Goal: Information Seeking & Learning: Find specific fact

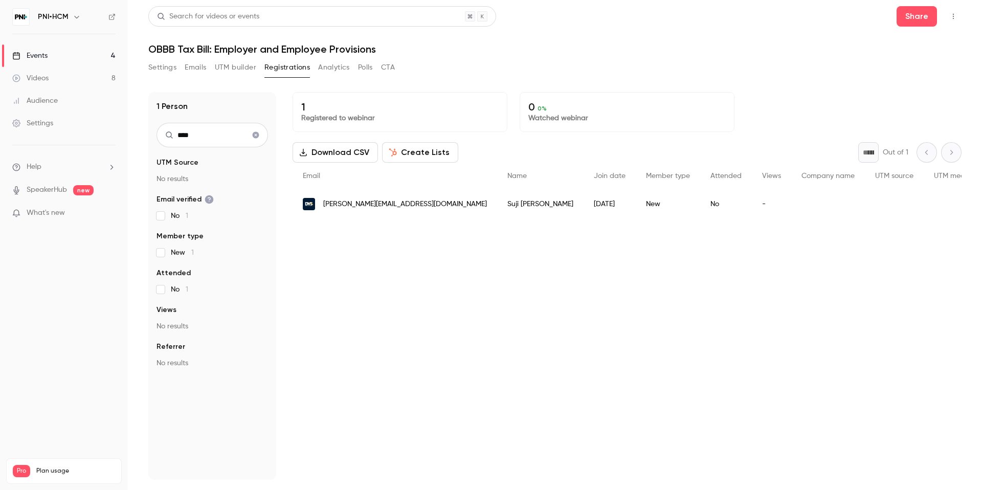
click at [71, 49] on link "Events 4" at bounding box center [64, 55] width 128 height 22
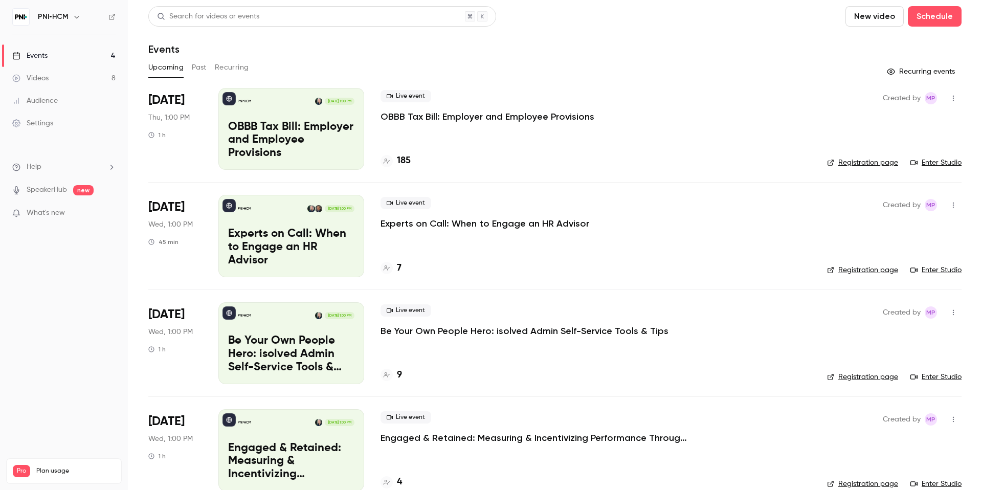
click at [945, 161] on link "Enter Studio" at bounding box center [935, 162] width 51 height 10
click at [285, 242] on p "Experts on Call: When to Engage an HR Advisor" at bounding box center [291, 247] width 126 height 39
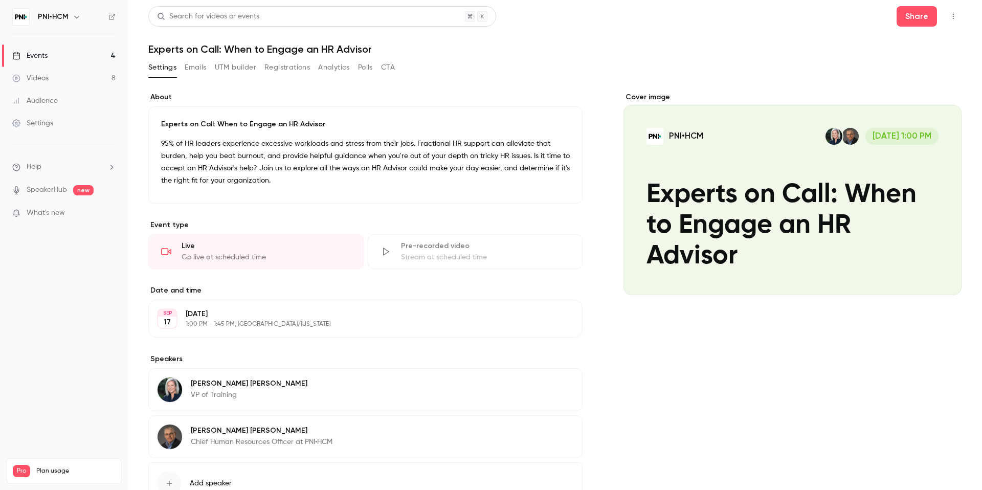
click at [306, 50] on h1 "Experts on Call: When to Engage an HR Advisor" at bounding box center [554, 49] width 813 height 12
copy div "Experts on Call: When to Engage an HR Advisor Settings Emails UTM builder Regis…"
click at [62, 56] on link "Events 4" at bounding box center [64, 55] width 128 height 22
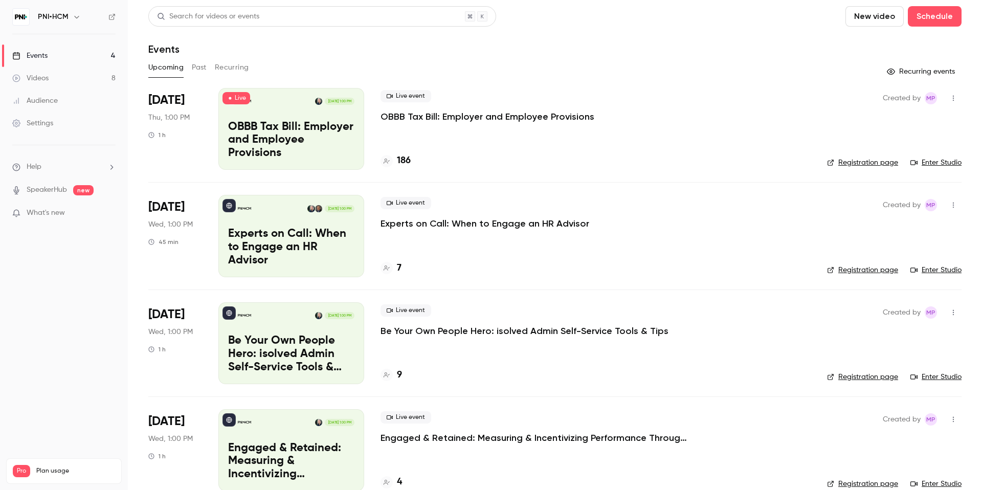
click at [593, 119] on div "Live event OBBB Tax Bill: Employer and Employee Provisions" at bounding box center [595, 106] width 430 height 33
click at [559, 116] on p "OBBB Tax Bill: Employer and Employee Provisions" at bounding box center [487, 116] width 214 height 12
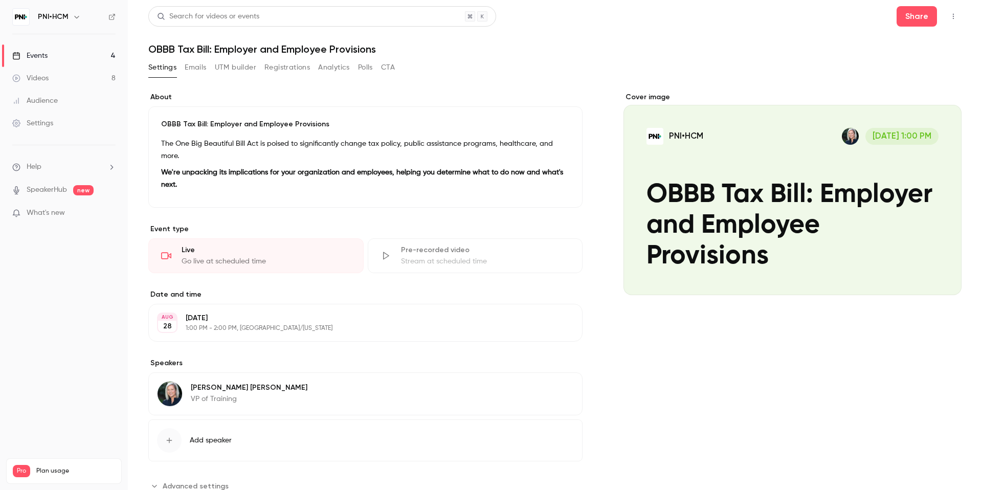
click at [337, 49] on h1 "OBBB Tax Bill: Employer and Employee Provisions" at bounding box center [554, 49] width 813 height 12
copy div "OBBB Tax Bill: Employer and Employee Provisions Settings Emails UTM builder Reg…"
click at [53, 58] on link "Events 4" at bounding box center [64, 55] width 128 height 22
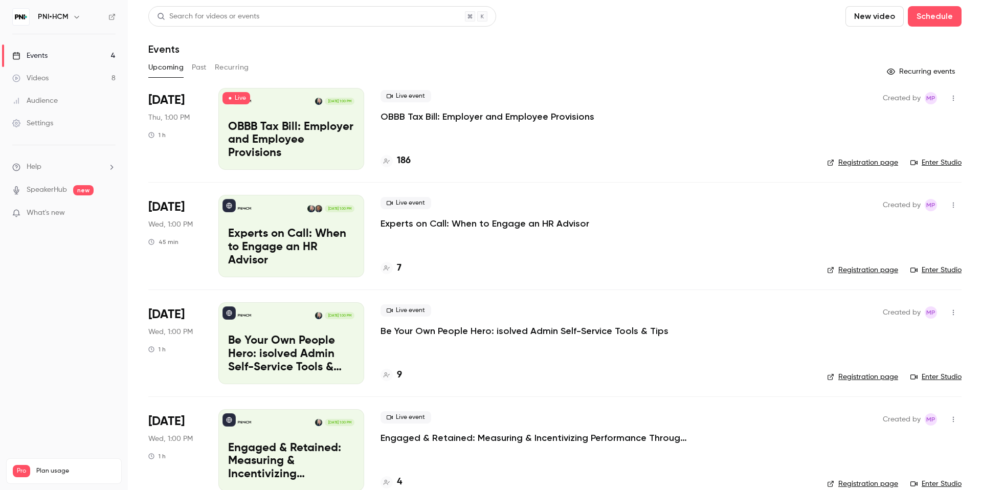
click at [453, 220] on p "Experts on Call: When to Engage an HR Advisor" at bounding box center [484, 223] width 209 height 12
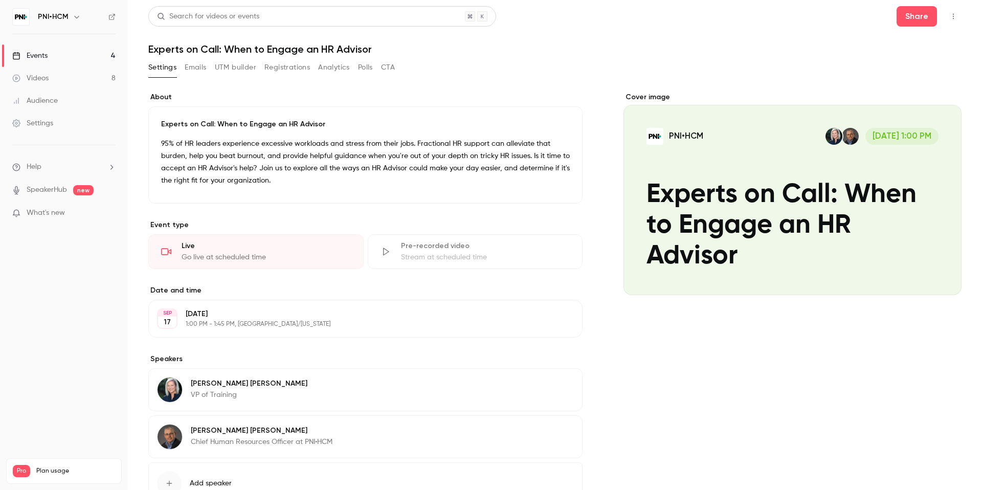
click at [275, 159] on p "95% of HR leaders experience excessive workloads and stress from their jobs. Fr…" at bounding box center [365, 162] width 409 height 49
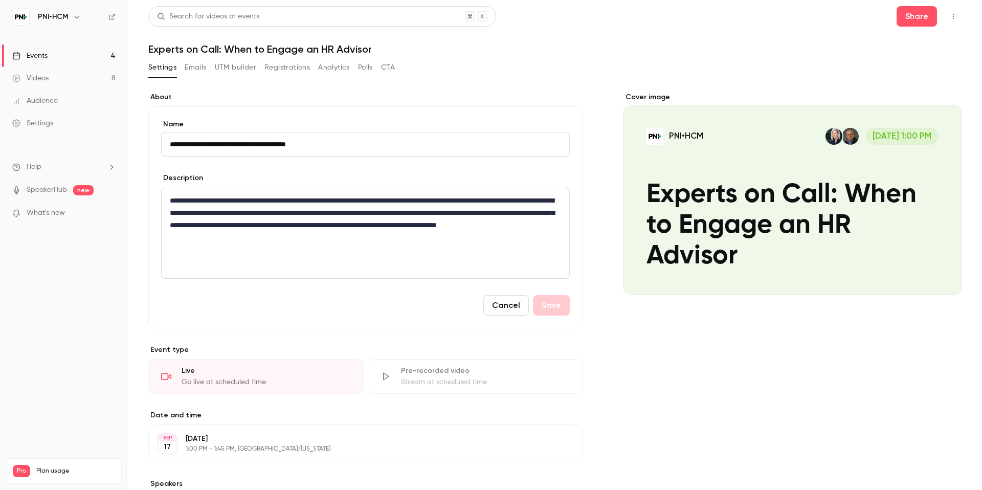
click at [281, 214] on p "**********" at bounding box center [365, 218] width 391 height 49
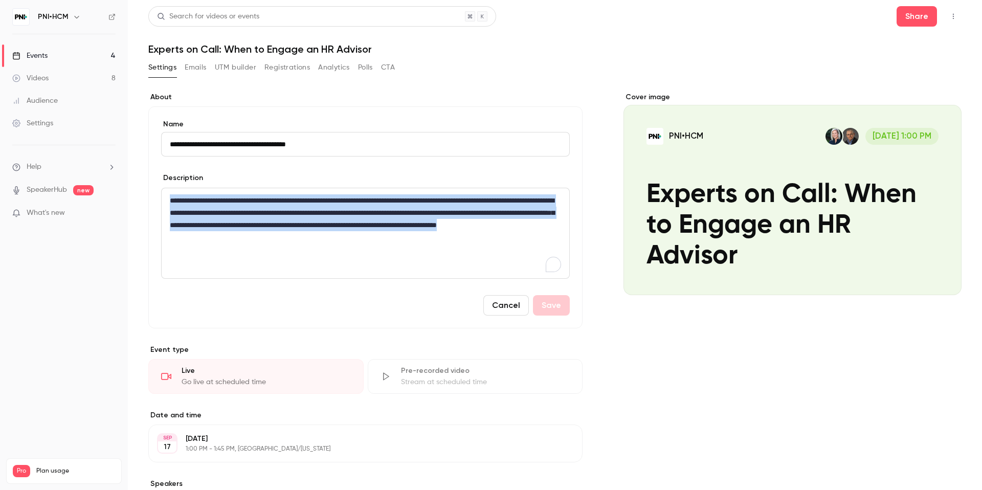
click at [281, 214] on p "**********" at bounding box center [365, 218] width 391 height 49
copy p "**********"
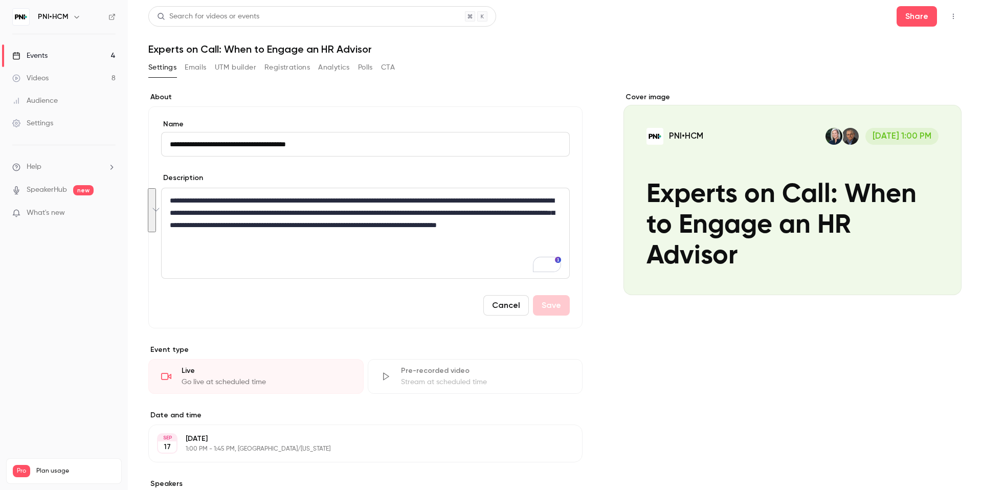
click at [631, 34] on header "Search for videos or events Share Experts on Call: When to Engage an HR Advisor" at bounding box center [554, 30] width 813 height 49
click at [915, 12] on button "Share" at bounding box center [916, 16] width 40 height 20
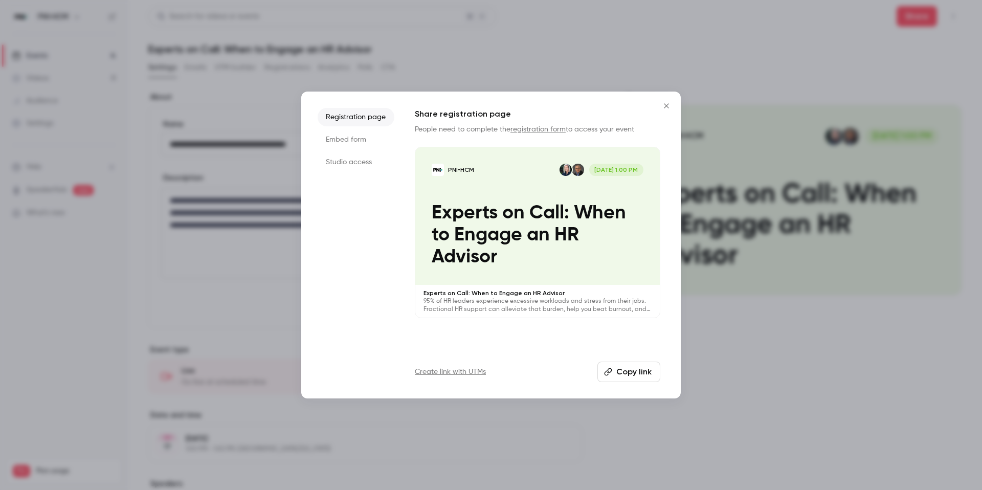
click at [620, 374] on button "Copy link" at bounding box center [628, 372] width 63 height 20
click at [750, 83] on div at bounding box center [491, 245] width 982 height 490
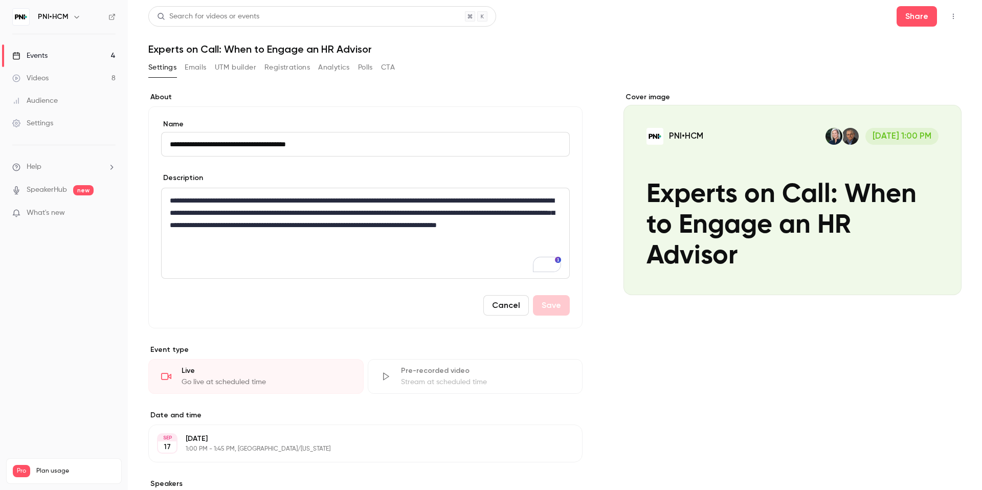
click at [64, 50] on link "Events 4" at bounding box center [64, 55] width 128 height 22
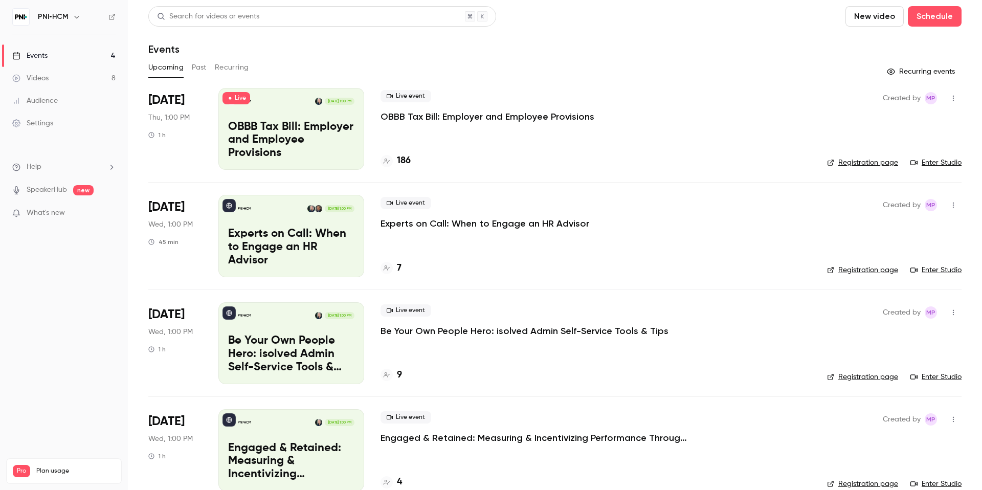
click at [417, 119] on p "OBBB Tax Bill: Employer and Employee Provisions" at bounding box center [487, 116] width 214 height 12
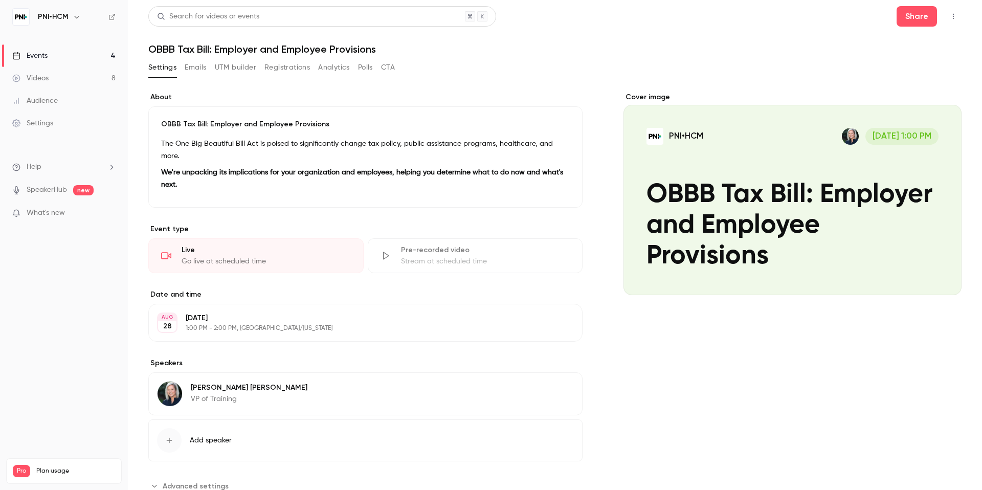
click at [294, 50] on h1 "OBBB Tax Bill: Employer and Employee Provisions" at bounding box center [554, 49] width 813 height 12
copy div "OBBB Tax Bill: Employer and Employee Provisions Settings Emails UTM builder Reg…"
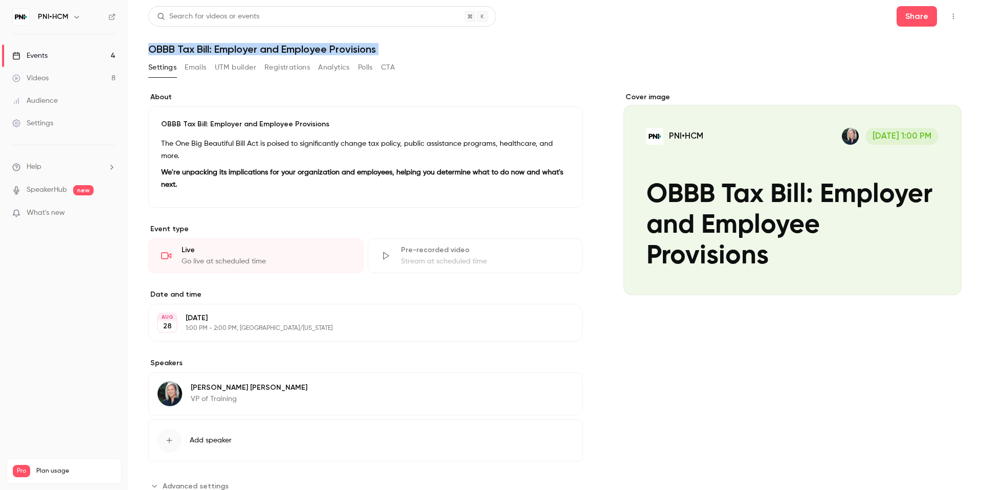
click at [32, 83] on link "Videos 8" at bounding box center [64, 78] width 128 height 22
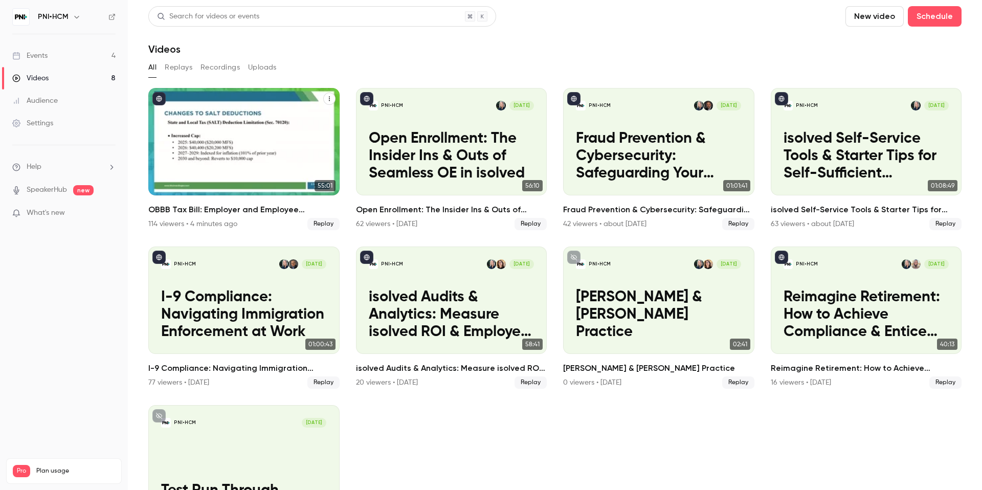
click at [246, 147] on p "OBBB Tax Bill: Employer and Employee Provisions" at bounding box center [243, 156] width 165 height 52
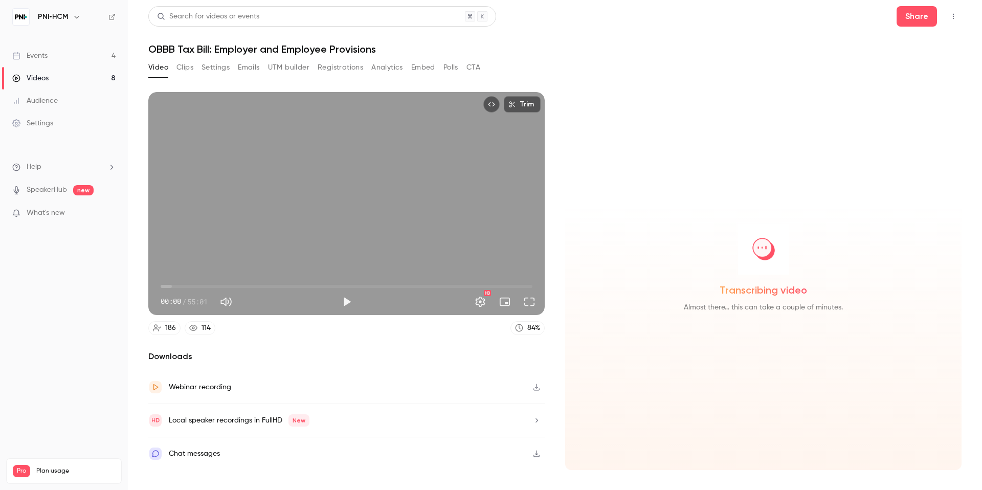
click at [536, 386] on icon "button" at bounding box center [536, 387] width 8 height 7
click at [448, 67] on button "Polls" at bounding box center [450, 67] width 15 height 16
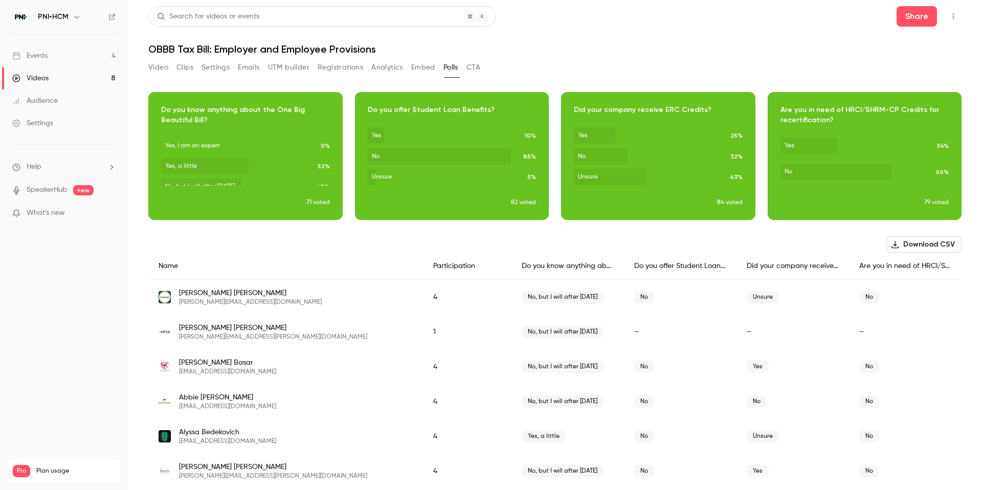
click at [351, 45] on h1 "OBBB Tax Bill: Employer and Employee Provisions" at bounding box center [554, 49] width 813 height 12
copy div "OBBB Tax Bill: Employer and Employee Provisions Video Clips Settings Emails UTM…"
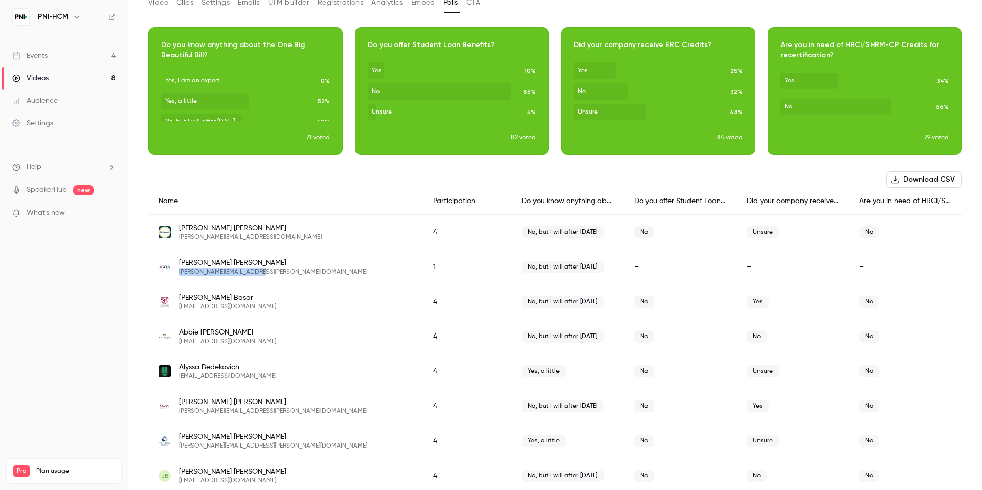
drag, startPoint x: 255, startPoint y: 272, endPoint x: 177, endPoint y: 273, distance: 78.2
click at [177, 273] on div "[PERSON_NAME] [PERSON_NAME][EMAIL_ADDRESS][PERSON_NAME][DOMAIN_NAME]" at bounding box center [286, 267] width 254 height 18
copy span "[PERSON_NAME][EMAIL_ADDRESS][PERSON_NAME][DOMAIN_NAME]"
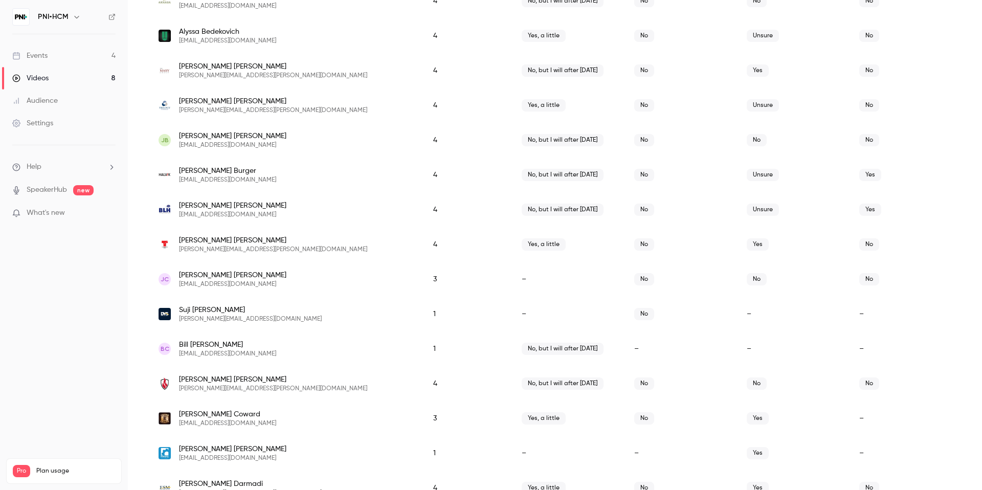
scroll to position [416, 0]
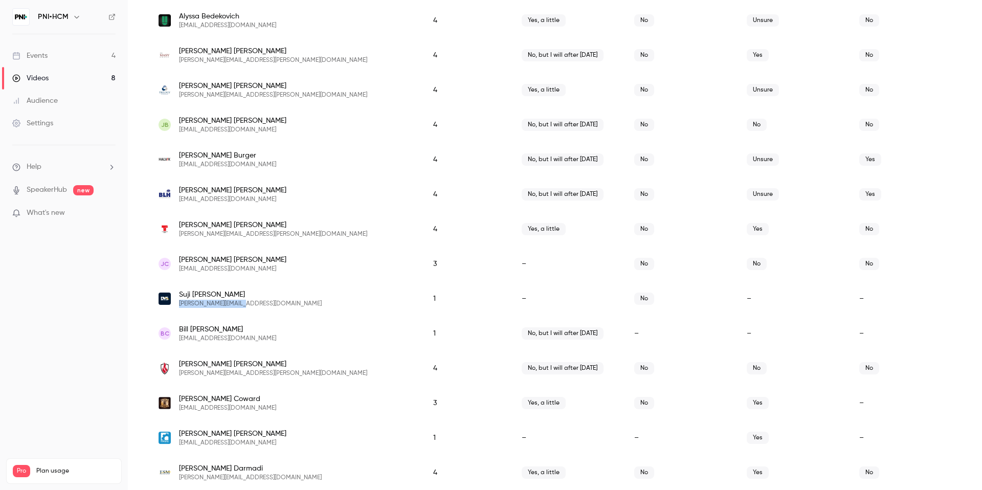
drag, startPoint x: 243, startPoint y: 304, endPoint x: 178, endPoint y: 305, distance: 64.4
click at [178, 305] on div "Suji Chang [EMAIL_ADDRESS][DOMAIN_NAME]" at bounding box center [286, 298] width 254 height 18
copy span "[PERSON_NAME][EMAIL_ADDRESS][DOMAIN_NAME]"
drag, startPoint x: 254, startPoint y: 335, endPoint x: 177, endPoint y: 339, distance: 76.8
click at [177, 339] on div "BC [PERSON_NAME] [EMAIL_ADDRESS][DOMAIN_NAME]" at bounding box center [286, 333] width 254 height 18
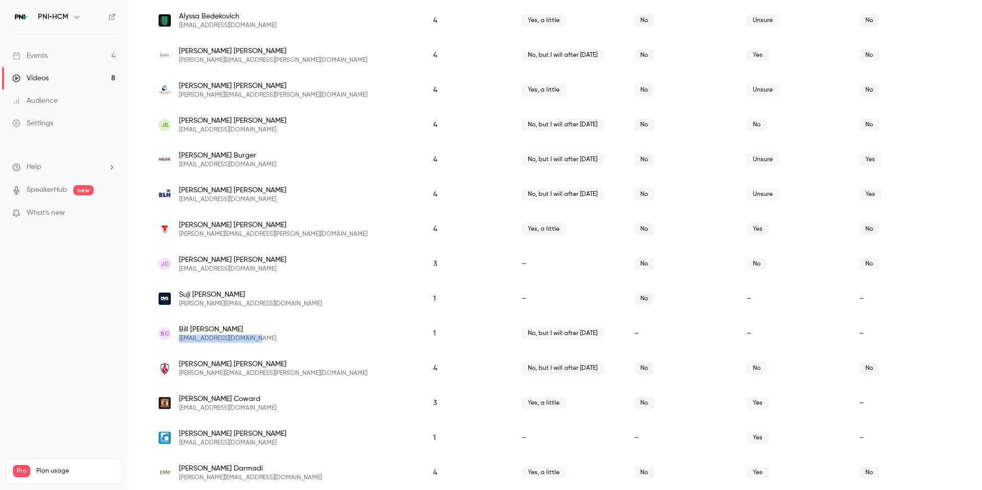
copy span "[EMAIL_ADDRESS][DOMAIN_NAME]"
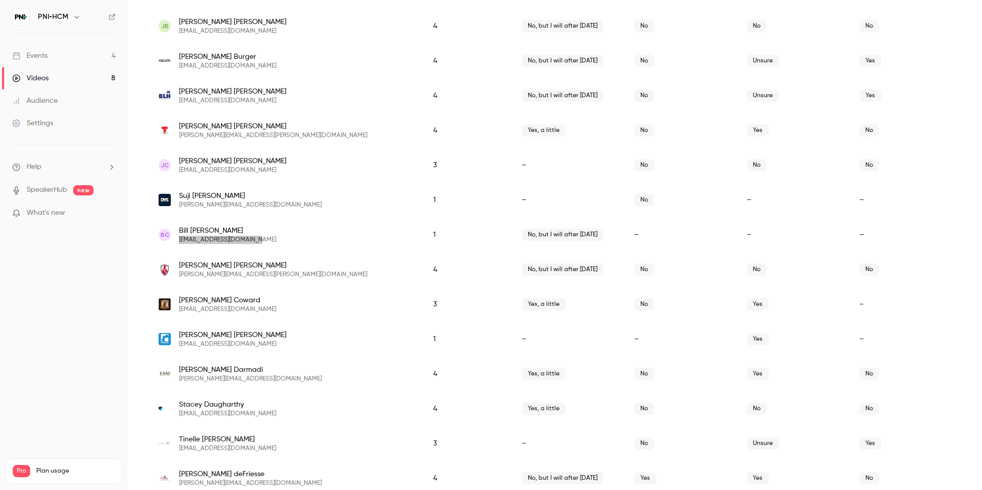
scroll to position [538, 0]
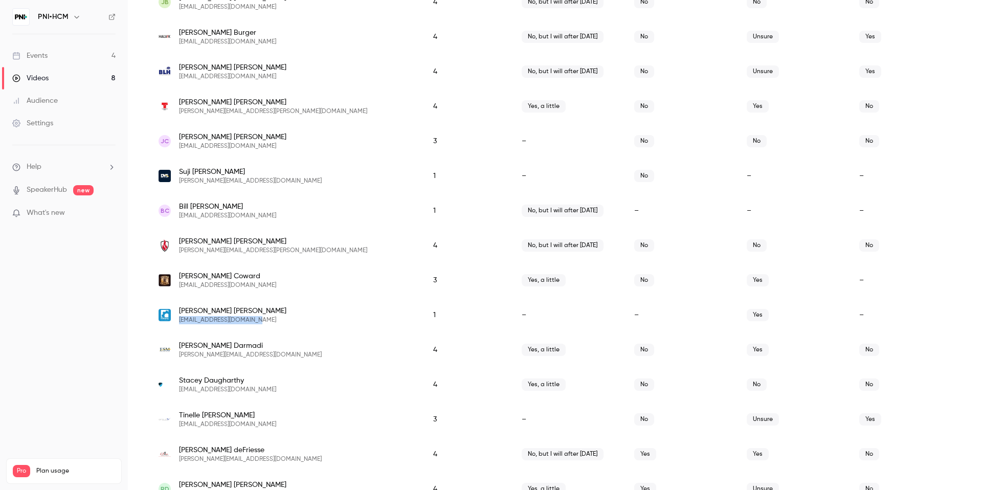
drag, startPoint x: 263, startPoint y: 319, endPoint x: 177, endPoint y: 320, distance: 85.4
click at [177, 320] on div "[PERSON_NAME] [EMAIL_ADDRESS][DOMAIN_NAME]" at bounding box center [286, 315] width 254 height 18
copy span "[EMAIL_ADDRESS][DOMAIN_NAME]"
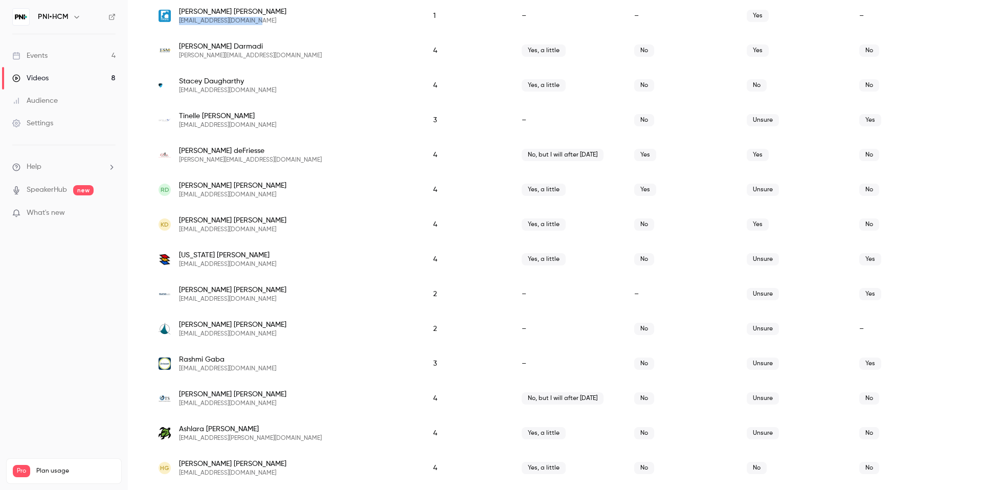
scroll to position [839, 0]
click at [266, 299] on div "[PERSON_NAME] [EMAIL_ADDRESS][DOMAIN_NAME]" at bounding box center [286, 293] width 254 height 18
drag, startPoint x: 266, startPoint y: 299, endPoint x: 172, endPoint y: 299, distance: 94.6
click at [172, 299] on div "[PERSON_NAME] [EMAIL_ADDRESS][DOMAIN_NAME]" at bounding box center [286, 293] width 254 height 18
click at [184, 299] on span "[EMAIL_ADDRESS][DOMAIN_NAME]" at bounding box center [232, 298] width 107 height 8
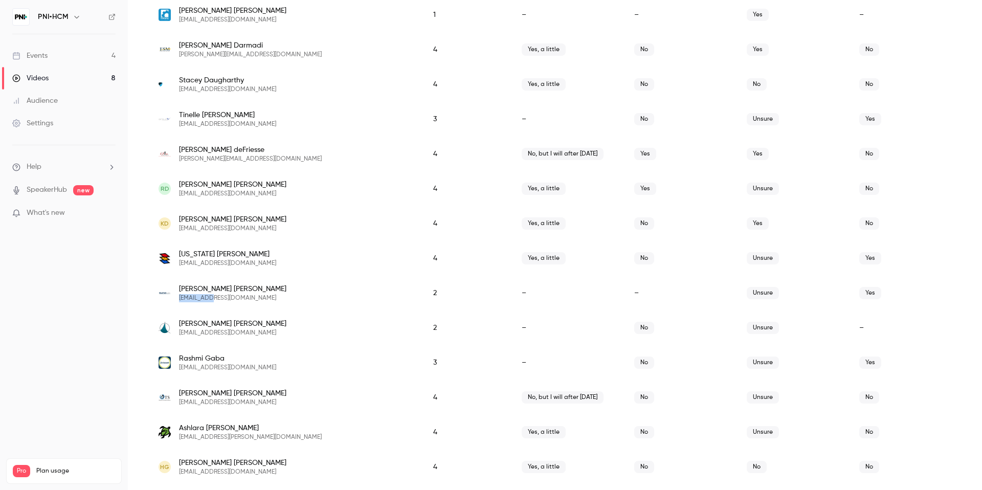
click at [184, 299] on span "[EMAIL_ADDRESS][DOMAIN_NAME]" at bounding box center [232, 298] width 107 height 8
click at [237, 336] on span "[EMAIL_ADDRESS][DOMAIN_NAME]" at bounding box center [232, 333] width 107 height 8
click at [236, 333] on span "[EMAIL_ADDRESS][DOMAIN_NAME]" at bounding box center [232, 333] width 107 height 8
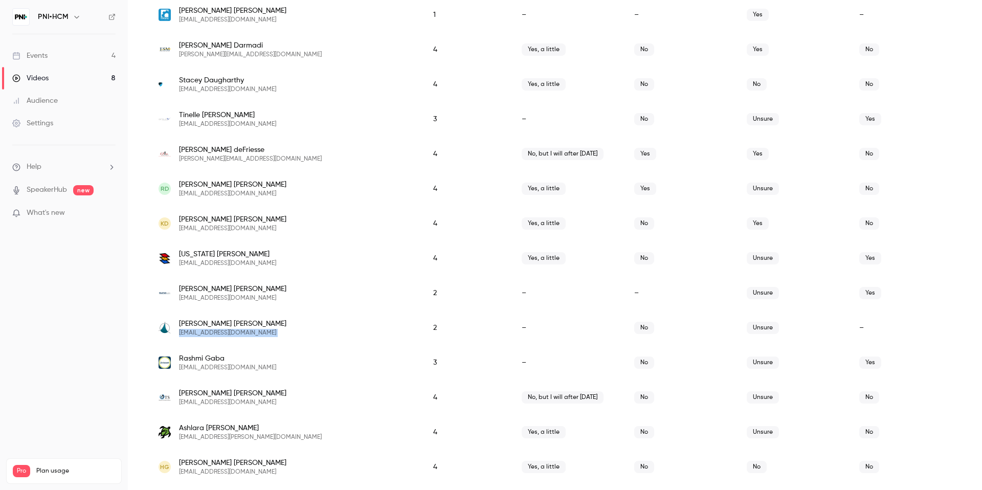
click at [236, 333] on span "[EMAIL_ADDRESS][DOMAIN_NAME]" at bounding box center [232, 333] width 107 height 8
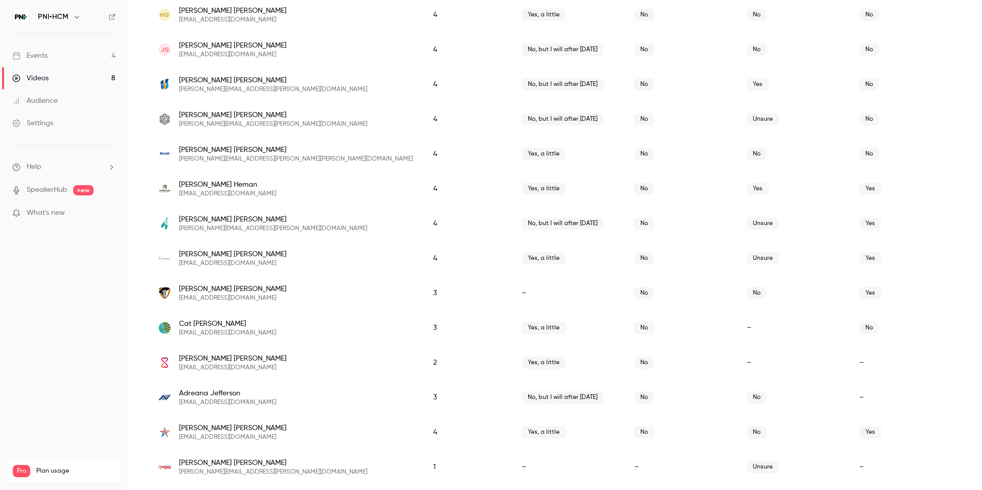
scroll to position [1292, 0]
drag, startPoint x: 259, startPoint y: 366, endPoint x: 178, endPoint y: 365, distance: 80.3
click at [178, 365] on div "[PERSON_NAME] [EMAIL_ADDRESS][DOMAIN_NAME]" at bounding box center [286, 361] width 254 height 18
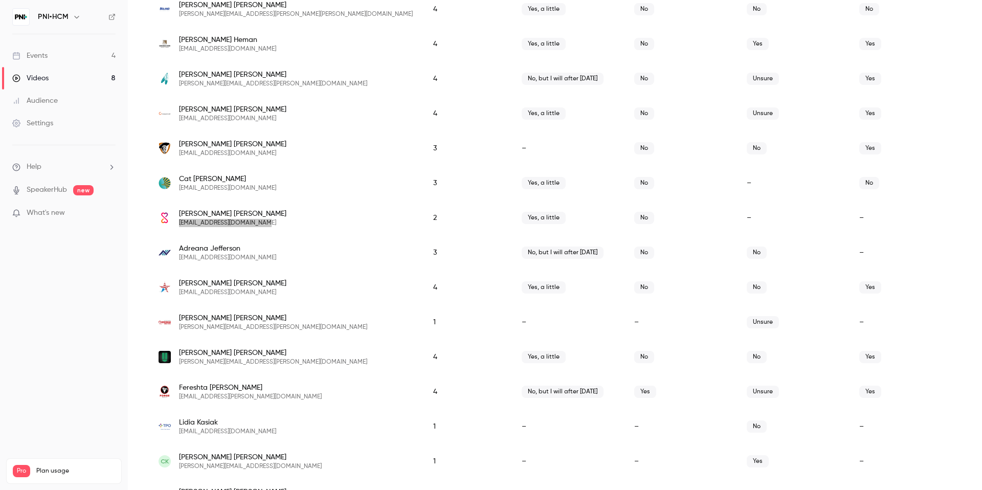
scroll to position [1442, 0]
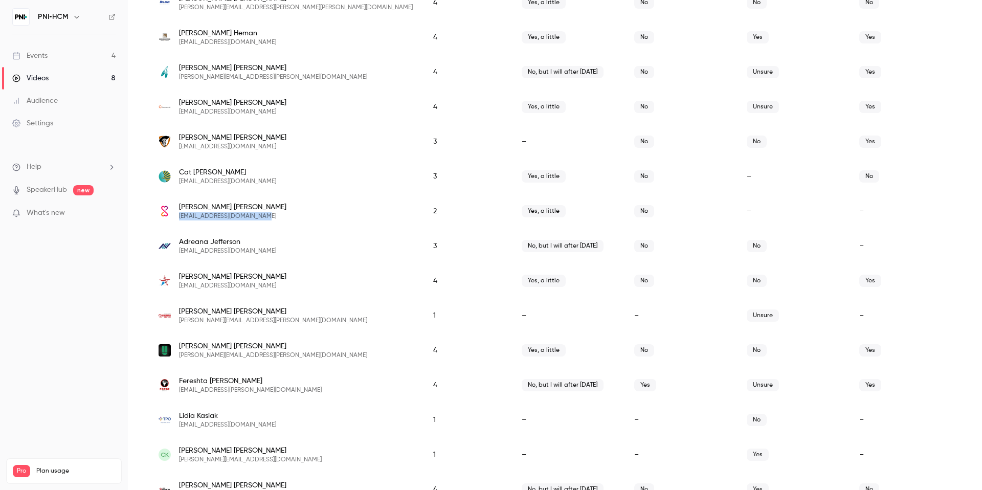
click at [256, 317] on span "[PERSON_NAME][EMAIL_ADDRESS][PERSON_NAME][DOMAIN_NAME]" at bounding box center [273, 321] width 188 height 8
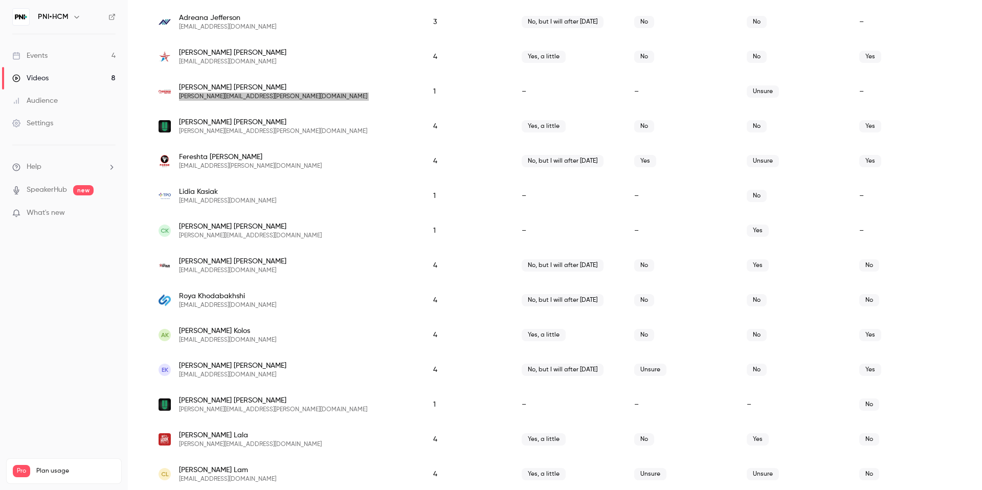
scroll to position [1675, 0]
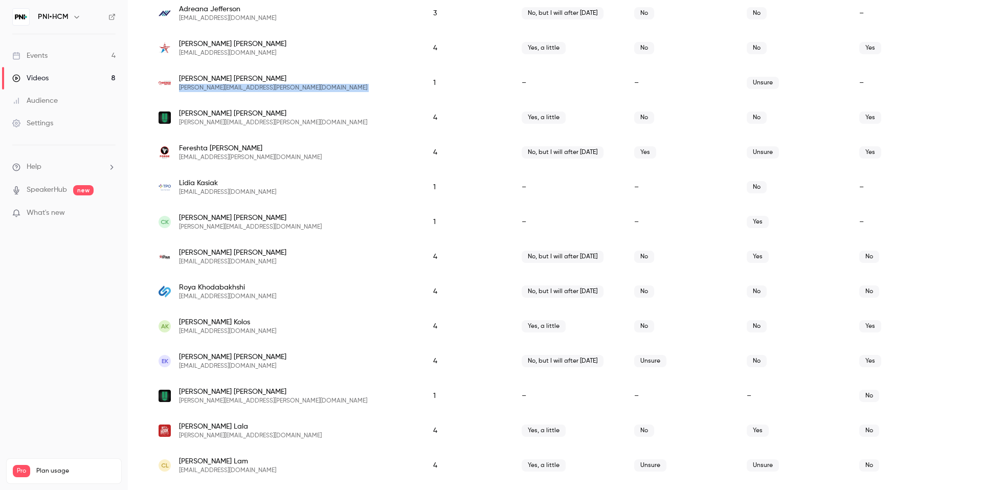
click at [226, 191] on span "[EMAIL_ADDRESS][DOMAIN_NAME]" at bounding box center [227, 192] width 97 height 8
click at [212, 227] on span "[PERSON_NAME][EMAIL_ADDRESS][DOMAIN_NAME]" at bounding box center [250, 227] width 143 height 8
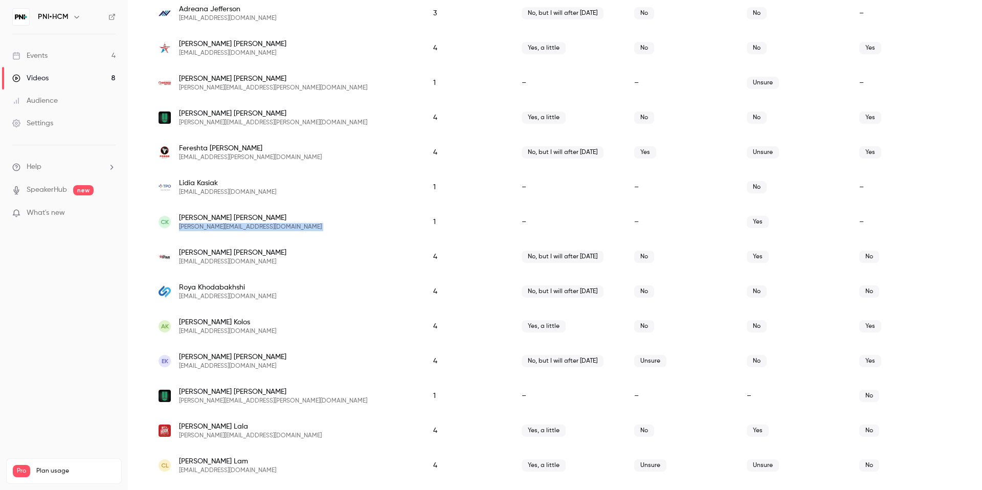
click at [212, 227] on span "[PERSON_NAME][EMAIL_ADDRESS][DOMAIN_NAME]" at bounding box center [250, 227] width 143 height 8
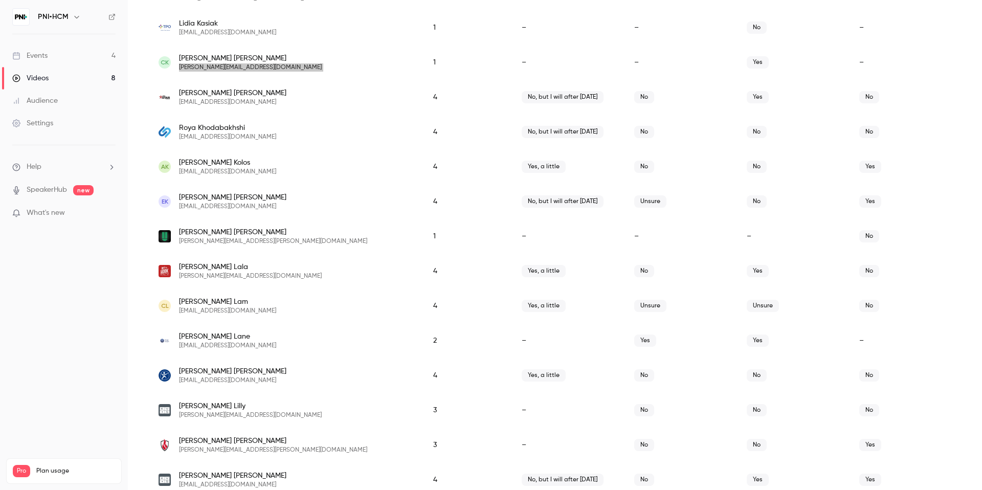
scroll to position [1839, 0]
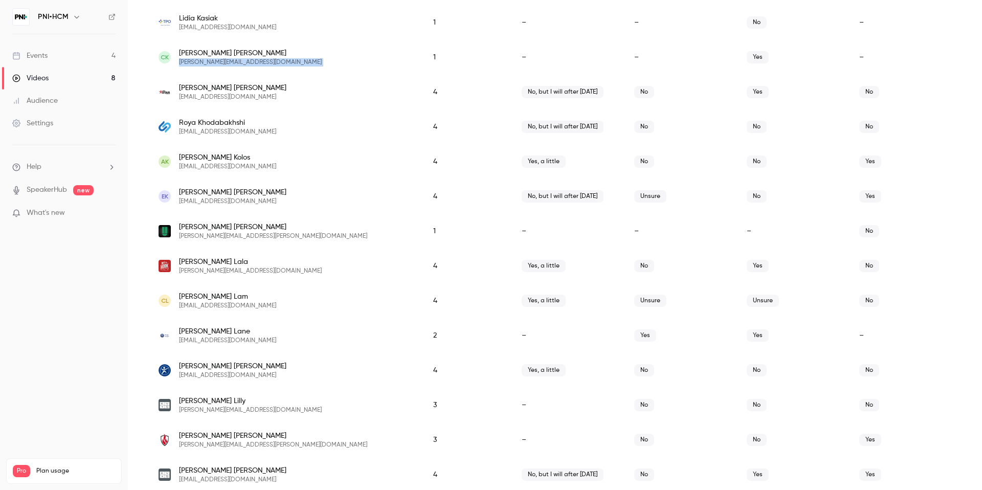
click at [253, 236] on span "[PERSON_NAME][EMAIL_ADDRESS][PERSON_NAME][DOMAIN_NAME]" at bounding box center [273, 236] width 188 height 8
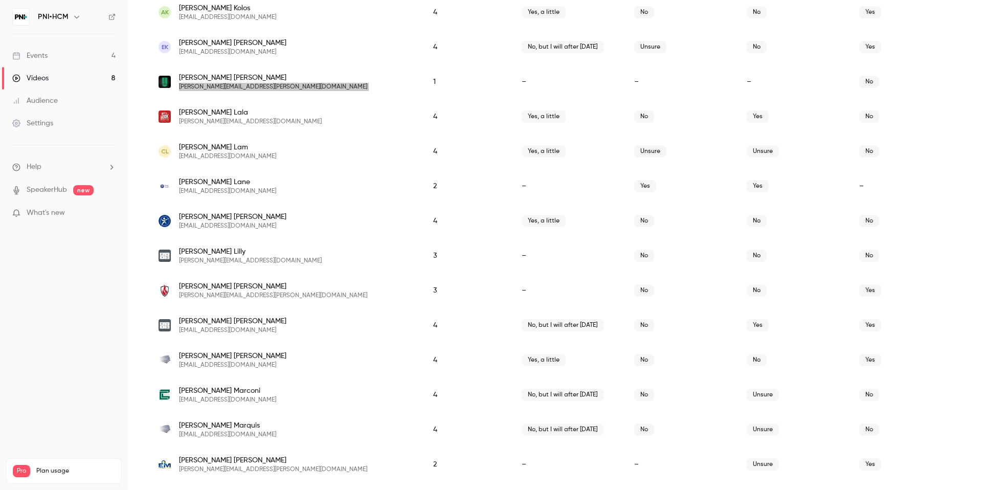
scroll to position [1993, 0]
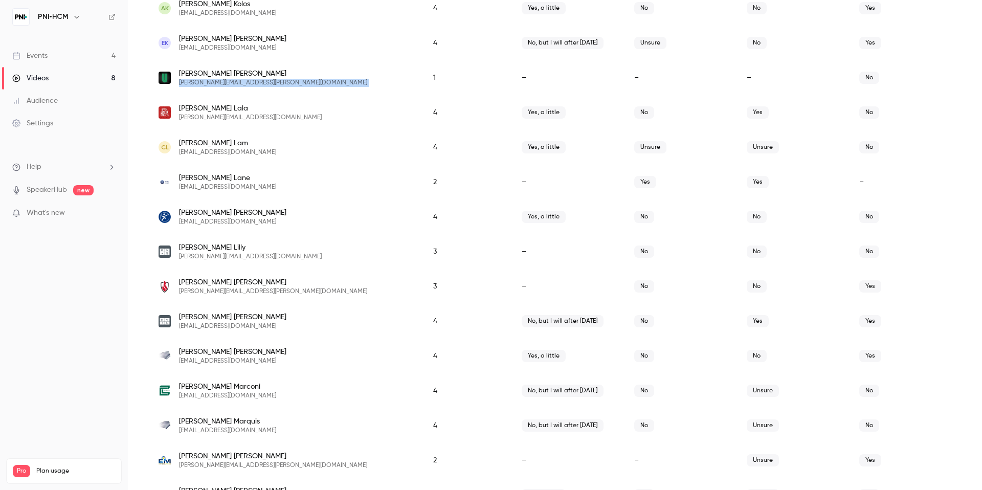
click at [223, 187] on span "[EMAIL_ADDRESS][DOMAIN_NAME]" at bounding box center [227, 187] width 97 height 8
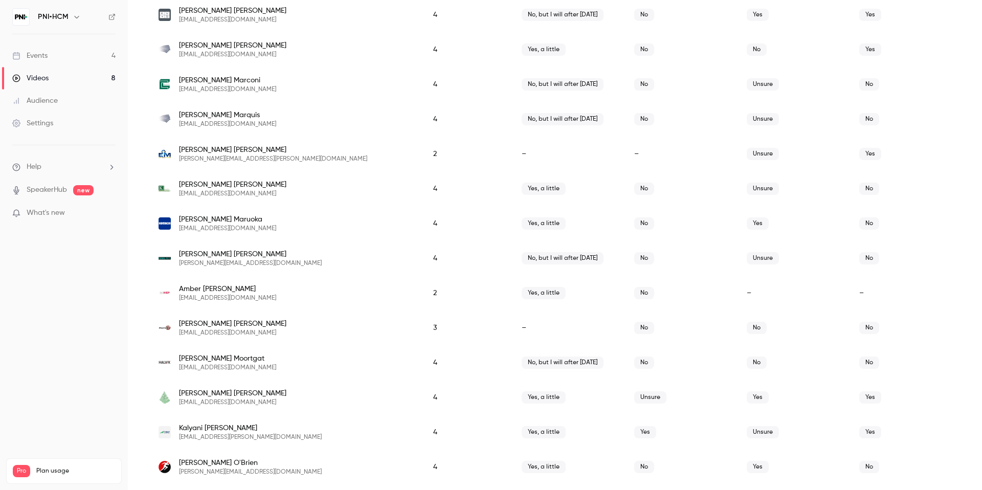
scroll to position [2313, 0]
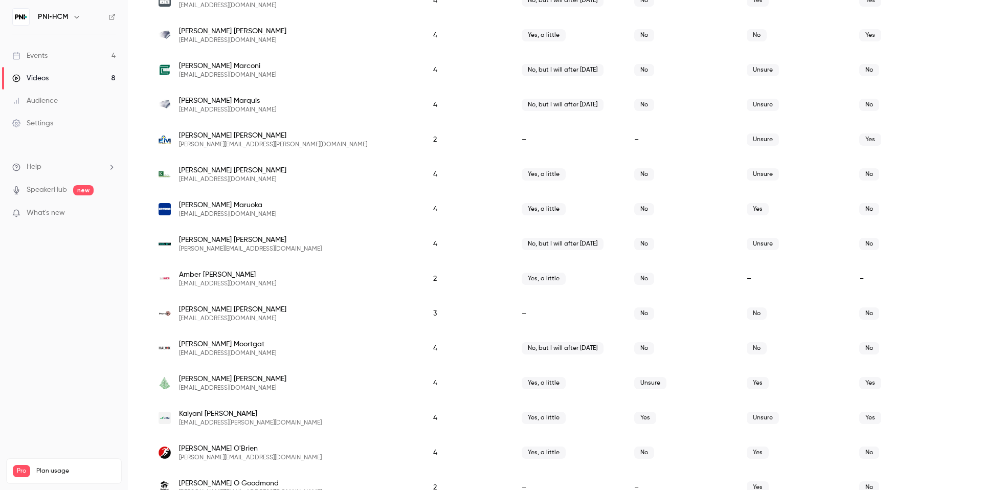
click at [221, 145] on span "[PERSON_NAME][EMAIL_ADDRESS][PERSON_NAME][DOMAIN_NAME]" at bounding box center [273, 145] width 188 height 8
click at [220, 284] on span "[EMAIL_ADDRESS][DOMAIN_NAME]" at bounding box center [227, 284] width 97 height 8
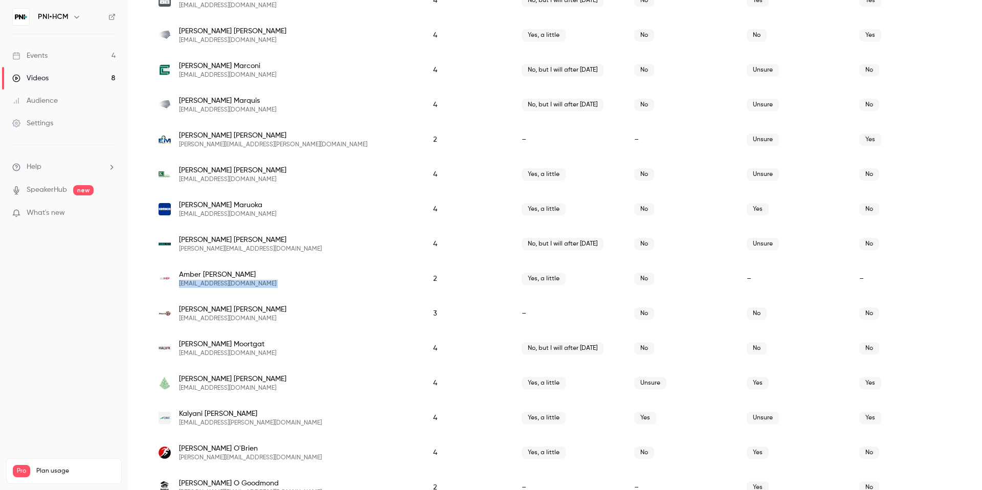
click at [220, 284] on span "[EMAIL_ADDRESS][DOMAIN_NAME]" at bounding box center [227, 284] width 97 height 8
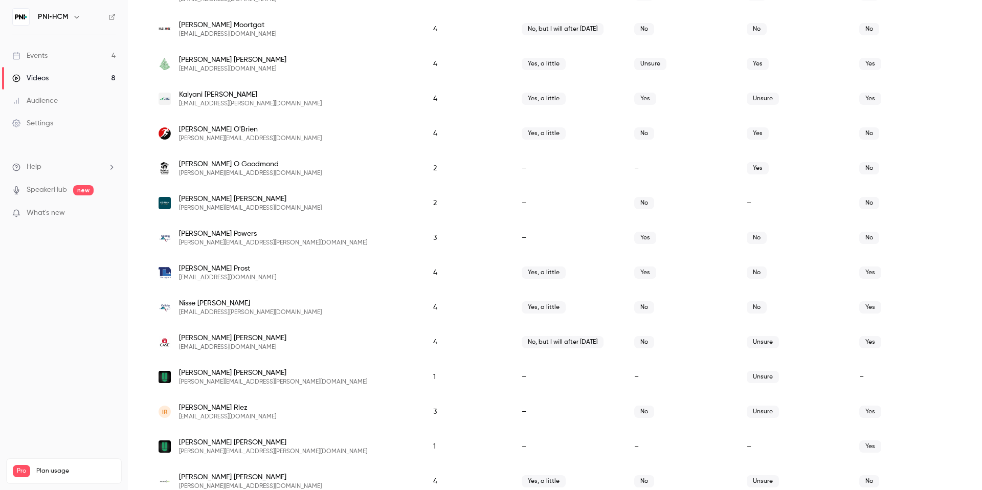
scroll to position [2639, 0]
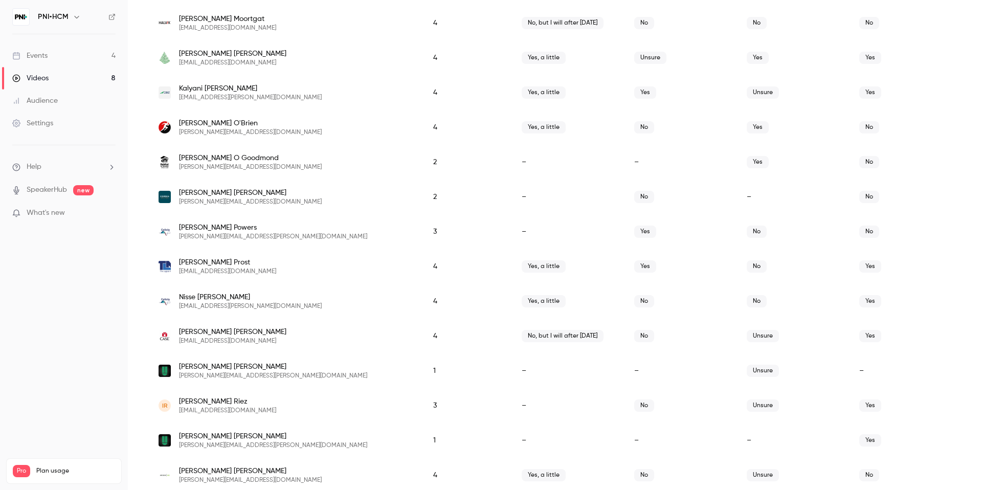
click at [219, 168] on span "[PERSON_NAME][EMAIL_ADDRESS][DOMAIN_NAME]" at bounding box center [250, 167] width 143 height 8
click at [217, 198] on span "[PERSON_NAME][EMAIL_ADDRESS][DOMAIN_NAME]" at bounding box center [250, 202] width 143 height 8
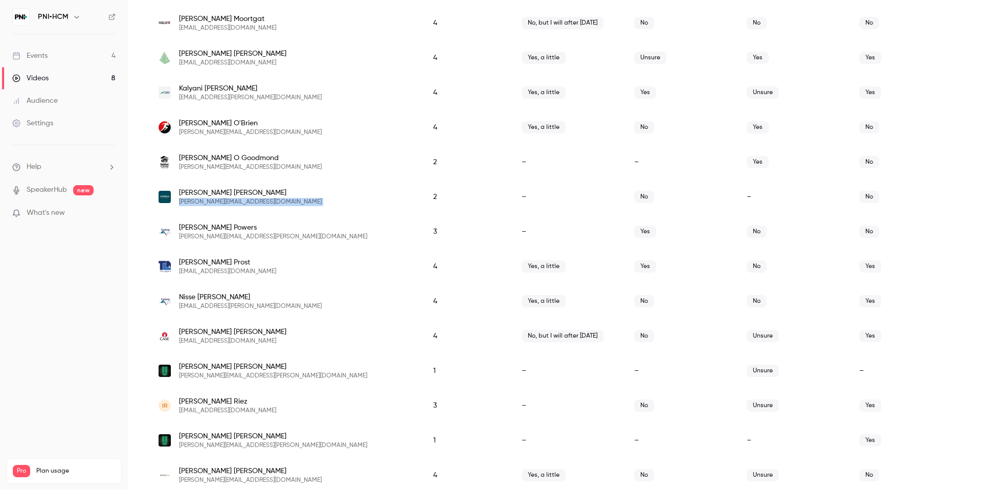
click at [217, 198] on span "[PERSON_NAME][EMAIL_ADDRESS][DOMAIN_NAME]" at bounding box center [250, 202] width 143 height 8
click at [222, 377] on span "[PERSON_NAME][EMAIL_ADDRESS][PERSON_NAME][DOMAIN_NAME]" at bounding box center [273, 376] width 188 height 8
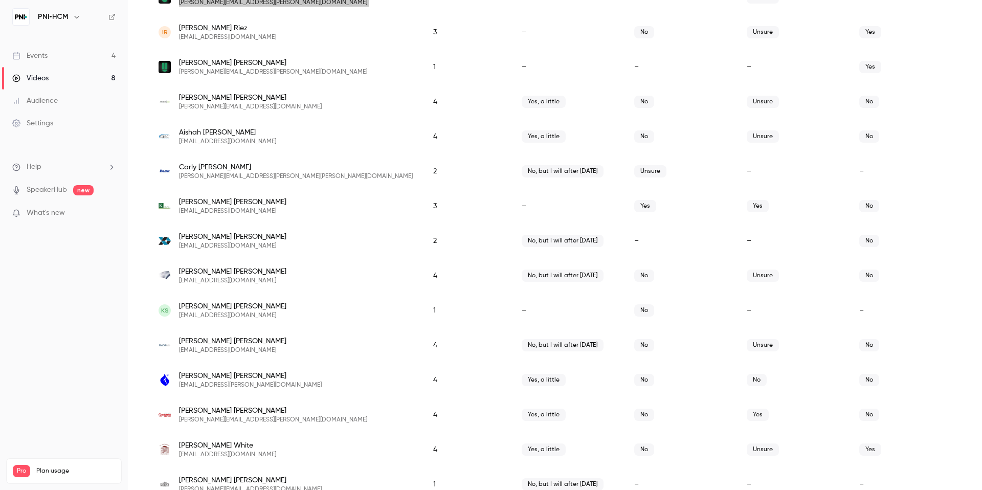
scroll to position [3012, 0]
click at [235, 72] on span "[PERSON_NAME][EMAIL_ADDRESS][PERSON_NAME][DOMAIN_NAME]" at bounding box center [273, 71] width 188 height 8
click at [245, 176] on span "[PERSON_NAME][EMAIL_ADDRESS][PERSON_NAME][PERSON_NAME][DOMAIN_NAME]" at bounding box center [296, 176] width 234 height 8
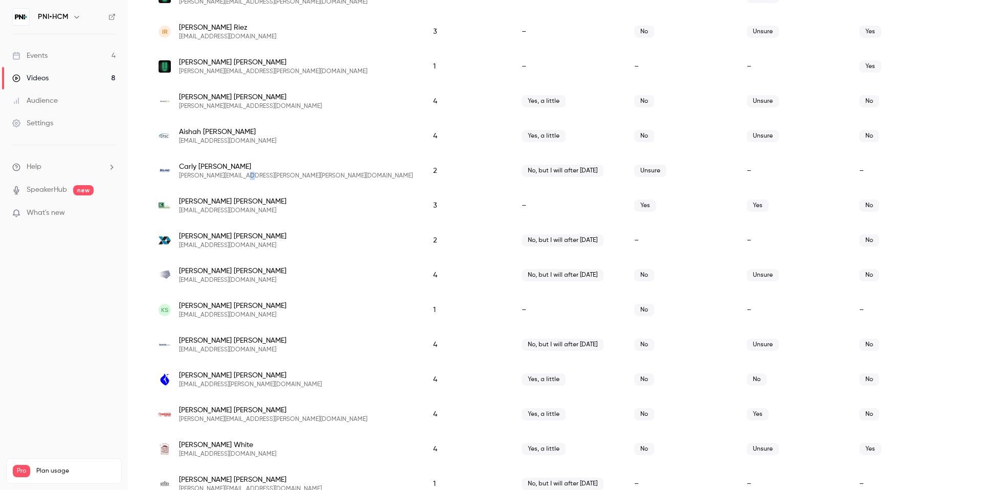
click at [245, 176] on span "[PERSON_NAME][EMAIL_ADDRESS][PERSON_NAME][PERSON_NAME][DOMAIN_NAME]" at bounding box center [296, 176] width 234 height 8
click at [219, 245] on span "[EMAIL_ADDRESS][DOMAIN_NAME]" at bounding box center [232, 245] width 107 height 8
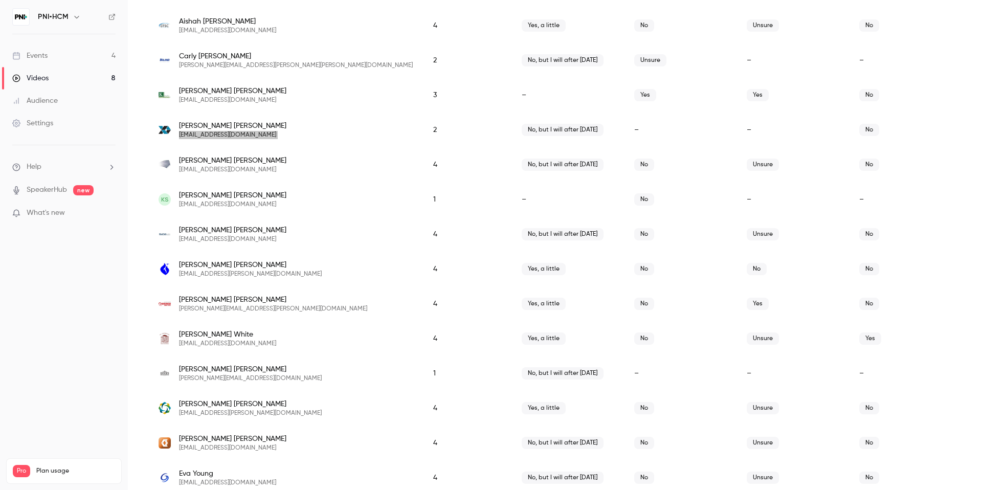
scroll to position [3179, 0]
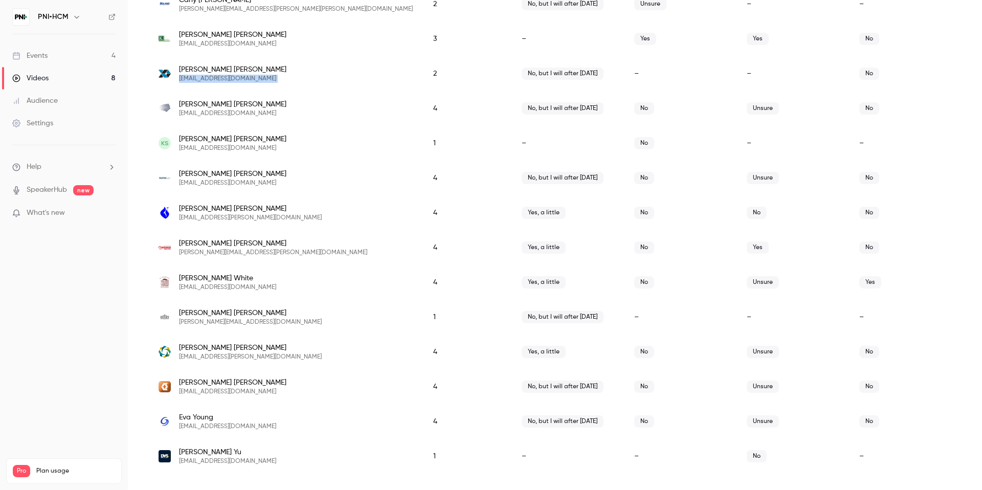
click at [230, 148] on span "[EMAIL_ADDRESS][DOMAIN_NAME]" at bounding box center [232, 148] width 107 height 8
click at [236, 323] on span "[PERSON_NAME][EMAIL_ADDRESS][DOMAIN_NAME]" at bounding box center [250, 322] width 143 height 8
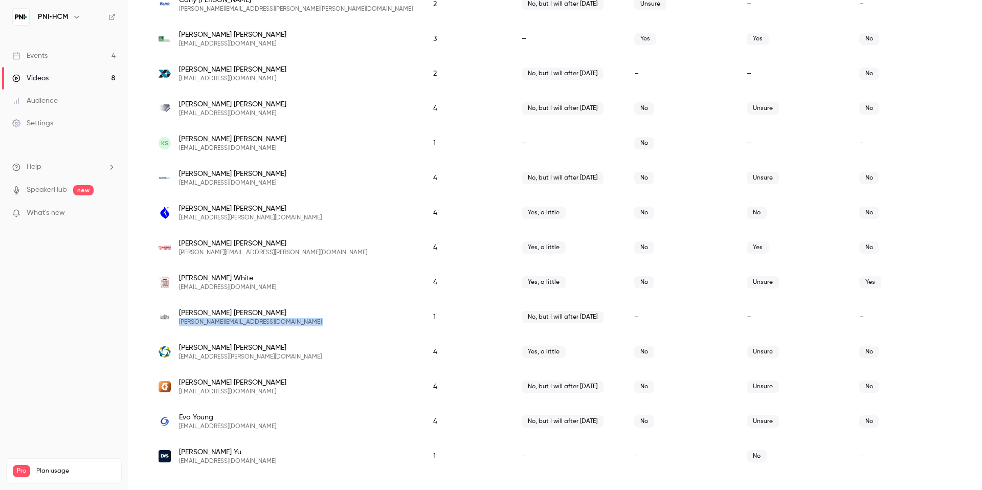
click at [236, 323] on span "[PERSON_NAME][EMAIL_ADDRESS][DOMAIN_NAME]" at bounding box center [250, 322] width 143 height 8
click at [204, 460] on span "[EMAIL_ADDRESS][DOMAIN_NAME]" at bounding box center [227, 461] width 97 height 8
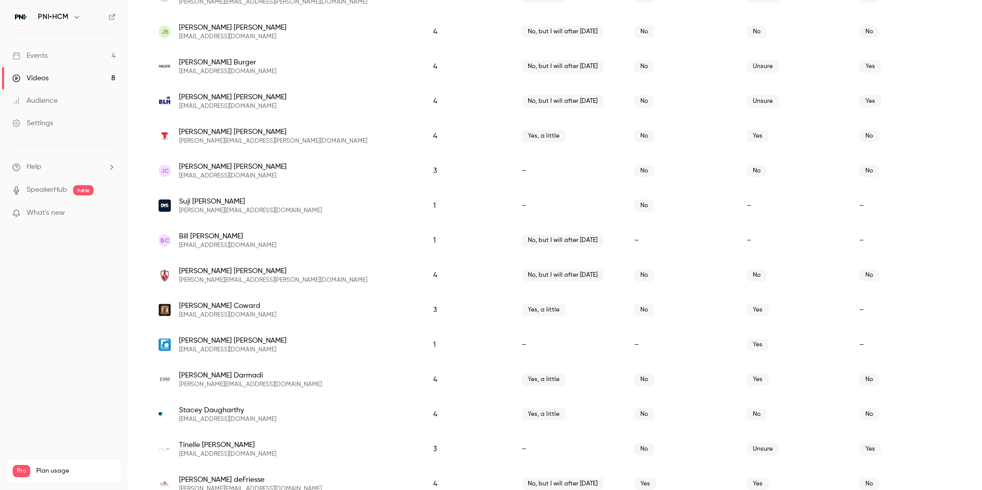
scroll to position [0, 0]
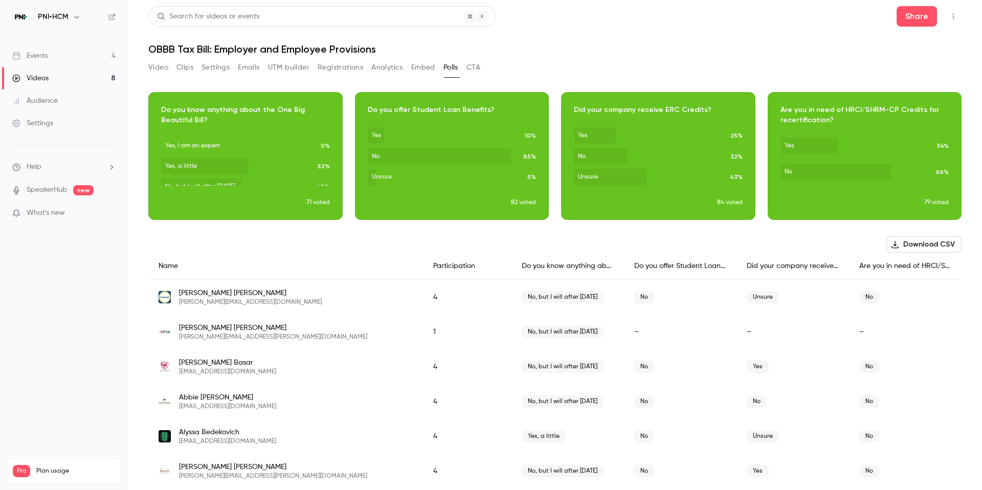
click at [342, 62] on button "Registrations" at bounding box center [341, 67] width 46 height 16
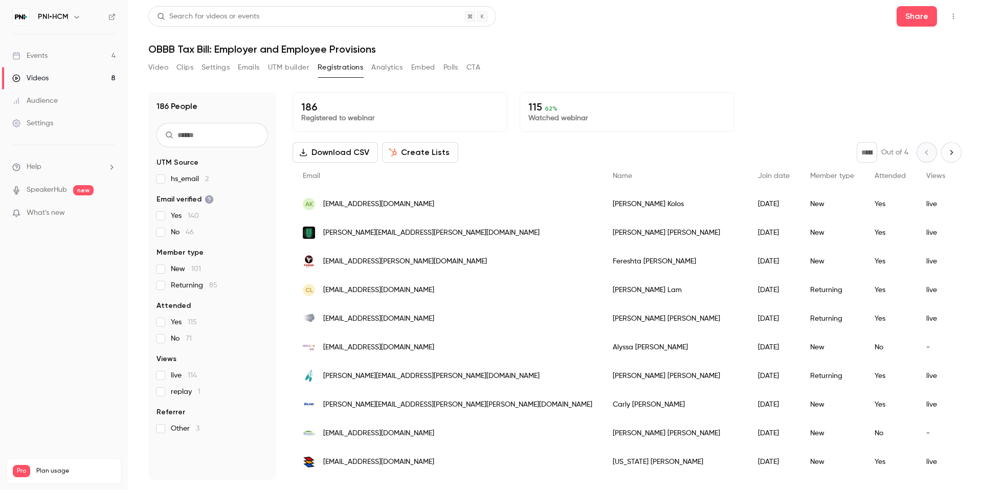
click at [155, 69] on button "Video" at bounding box center [158, 67] width 20 height 16
